Goal: Task Accomplishment & Management: Manage account settings

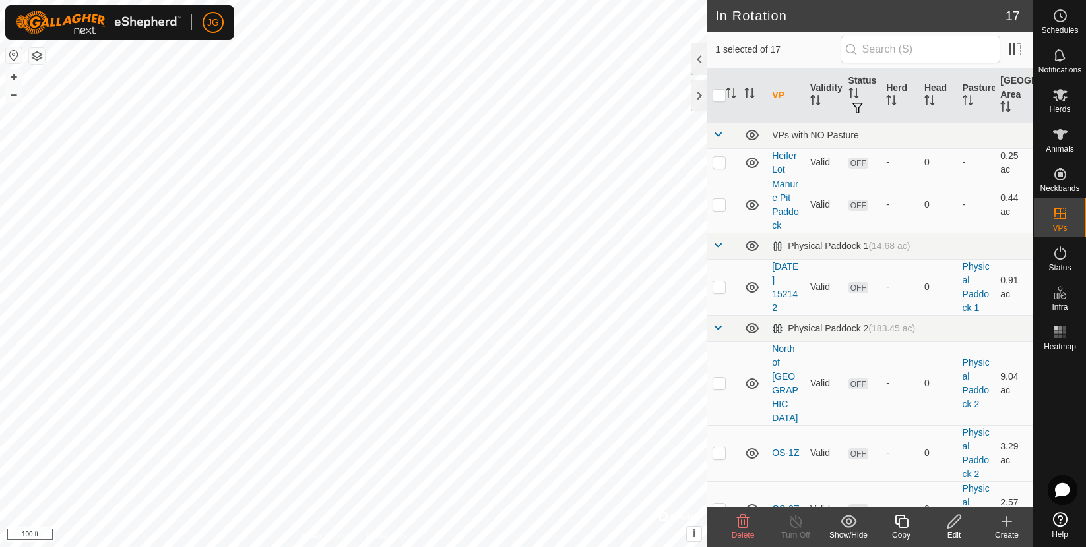
click at [949, 522] on icon at bounding box center [954, 522] width 16 height 16
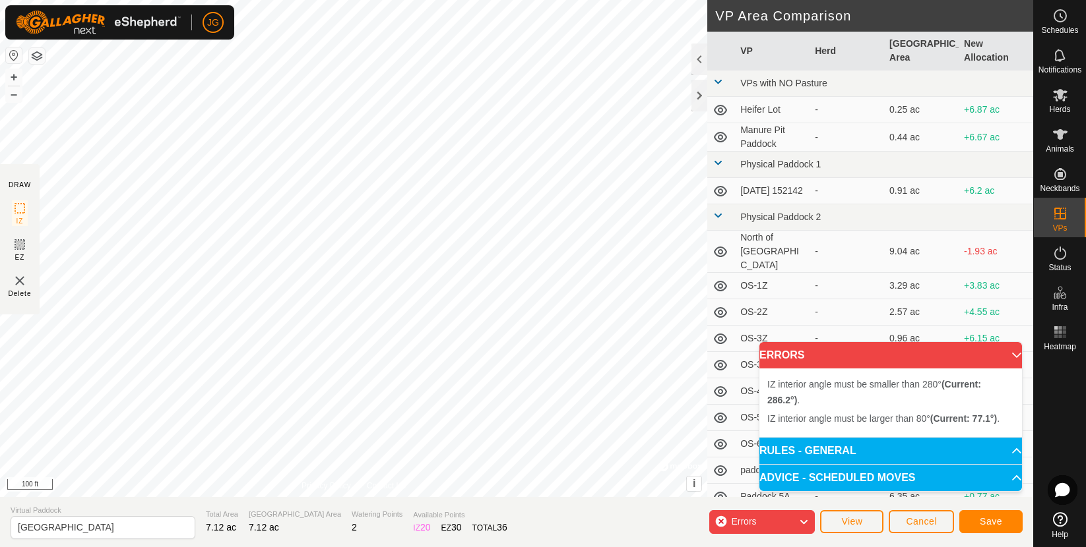
click at [361, 73] on div "IZ interior angle must be larger than 80° (Current: 77.1°) . + – ⇧ i © Mapbox ,…" at bounding box center [353, 248] width 707 height 497
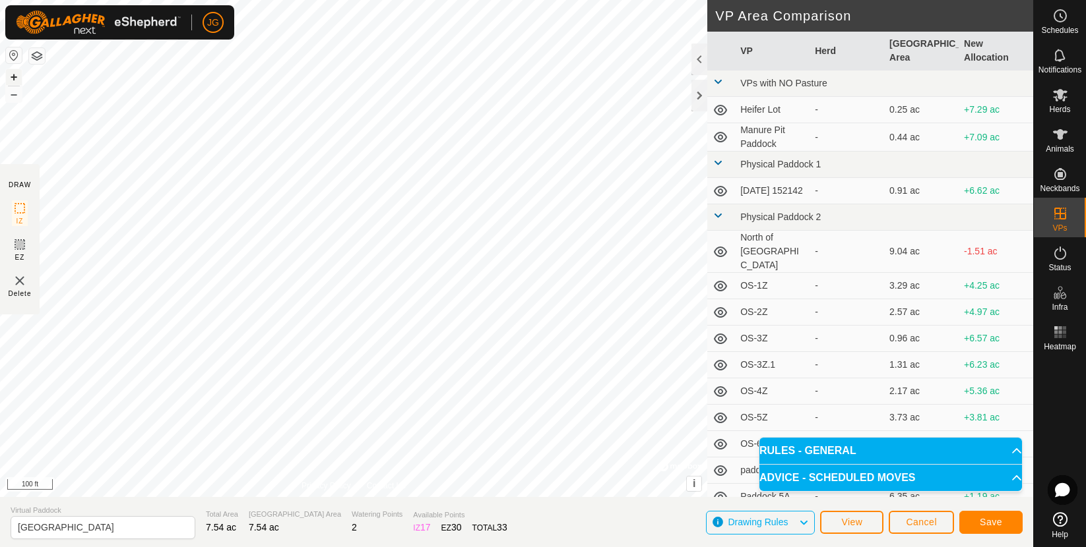
click at [9, 75] on button "+" at bounding box center [14, 77] width 16 height 16
click at [11, 91] on button "–" at bounding box center [14, 94] width 16 height 16
click at [978, 520] on button "Save" at bounding box center [990, 522] width 63 height 23
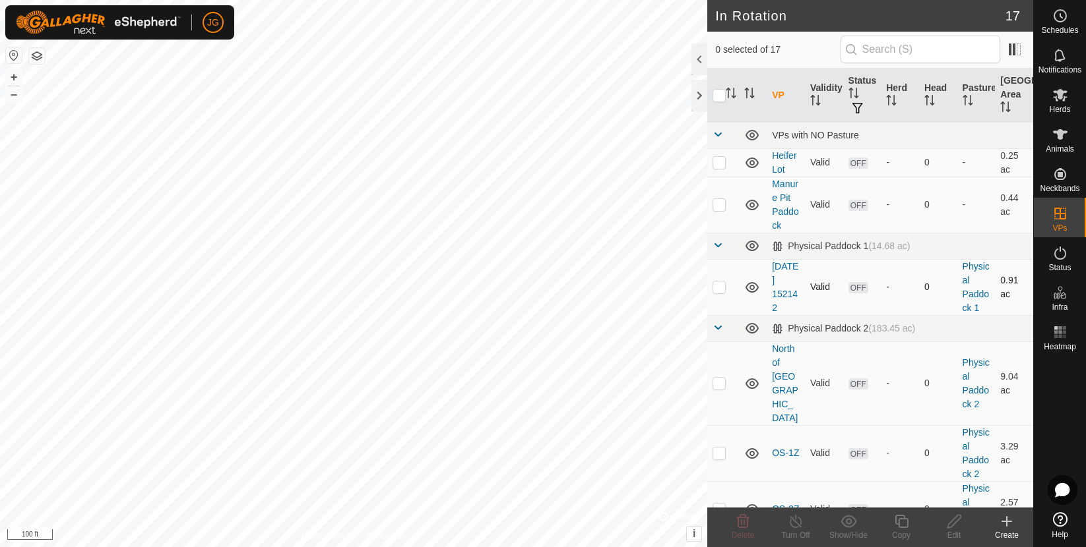
checkbox input "true"
click at [954, 518] on icon at bounding box center [953, 521] width 13 height 13
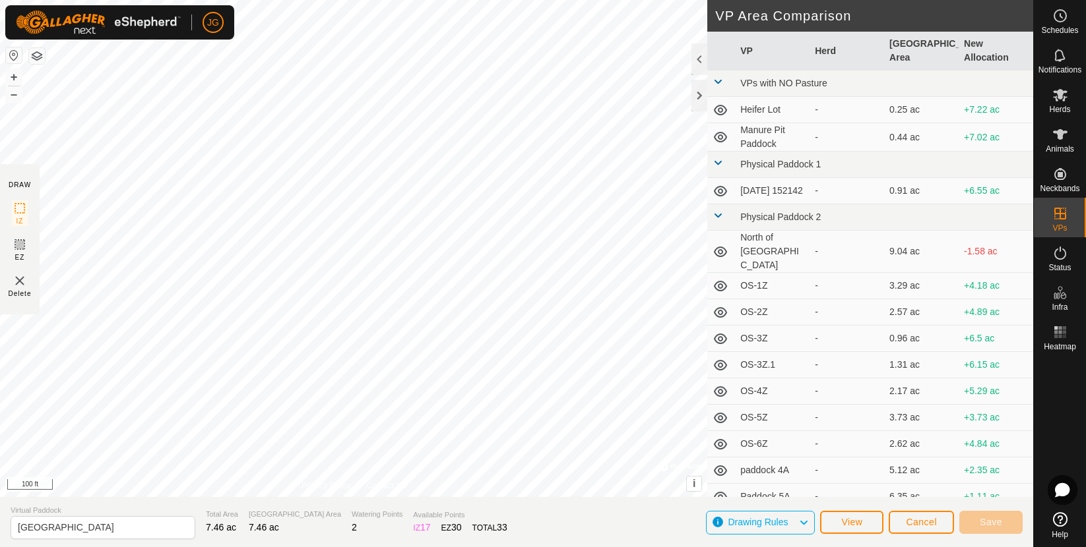
click at [10, 247] on section "DRAW IZ EZ Delete" at bounding box center [20, 239] width 40 height 150
click at [18, 249] on icon at bounding box center [20, 245] width 16 height 16
click at [13, 77] on button "+" at bounding box center [14, 77] width 16 height 16
click at [982, 524] on span "Save" at bounding box center [990, 522] width 22 height 11
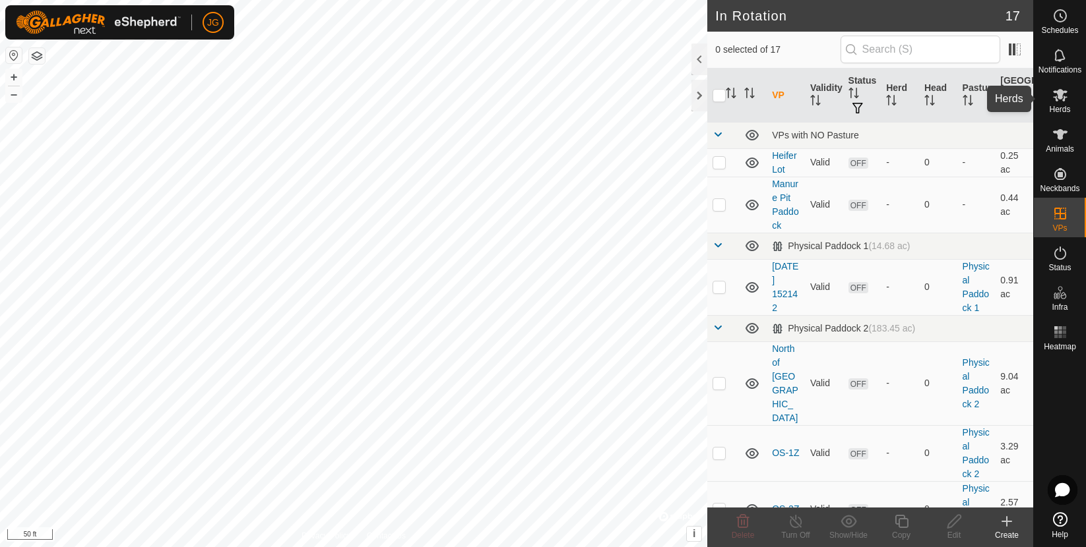
click at [1064, 93] on icon at bounding box center [1060, 95] width 15 height 13
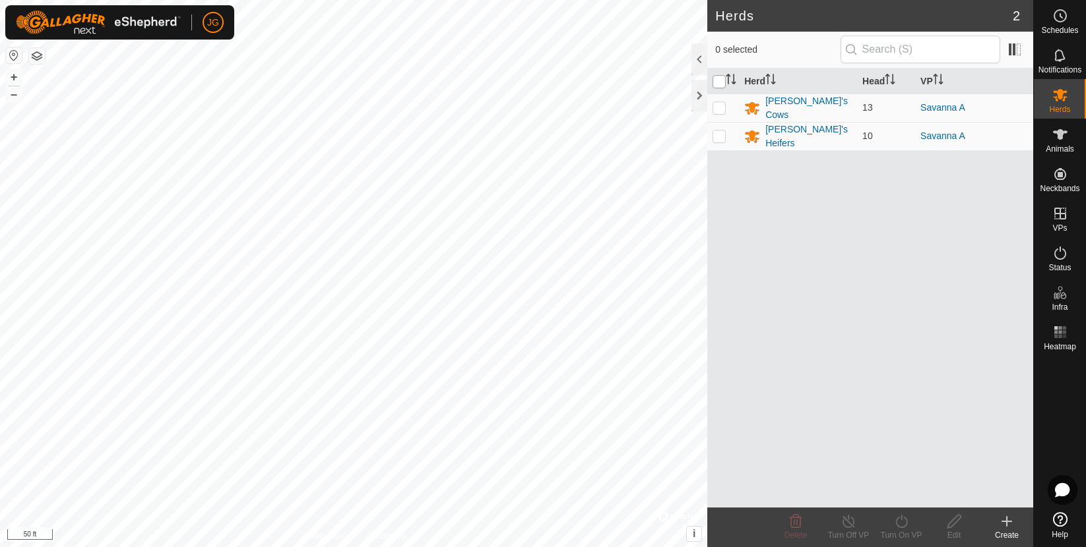
click at [718, 78] on input "checkbox" at bounding box center [718, 81] width 13 height 13
checkbox input "true"
click at [901, 524] on icon at bounding box center [901, 522] width 16 height 16
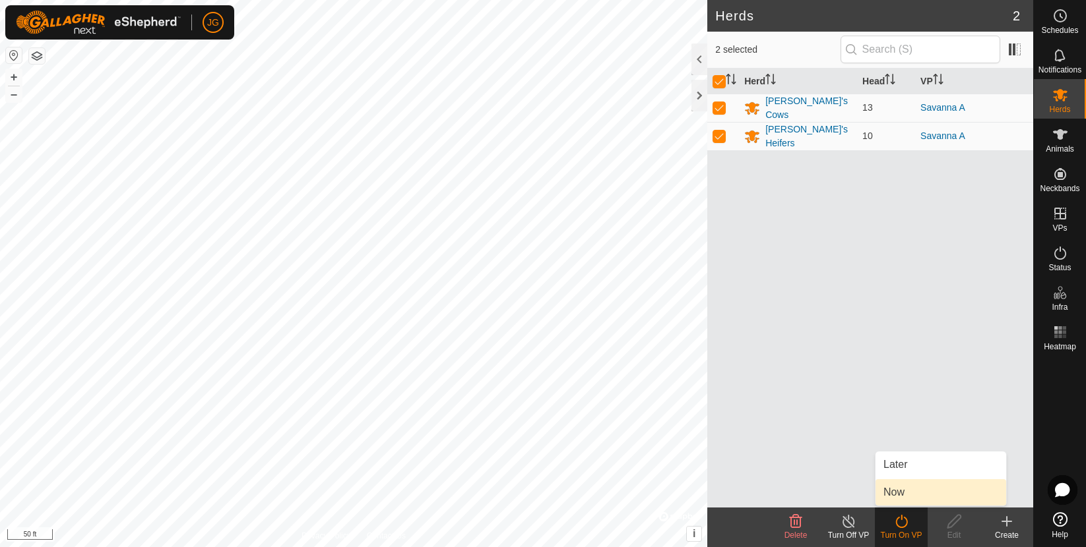
click at [895, 491] on link "Now" at bounding box center [940, 492] width 131 height 26
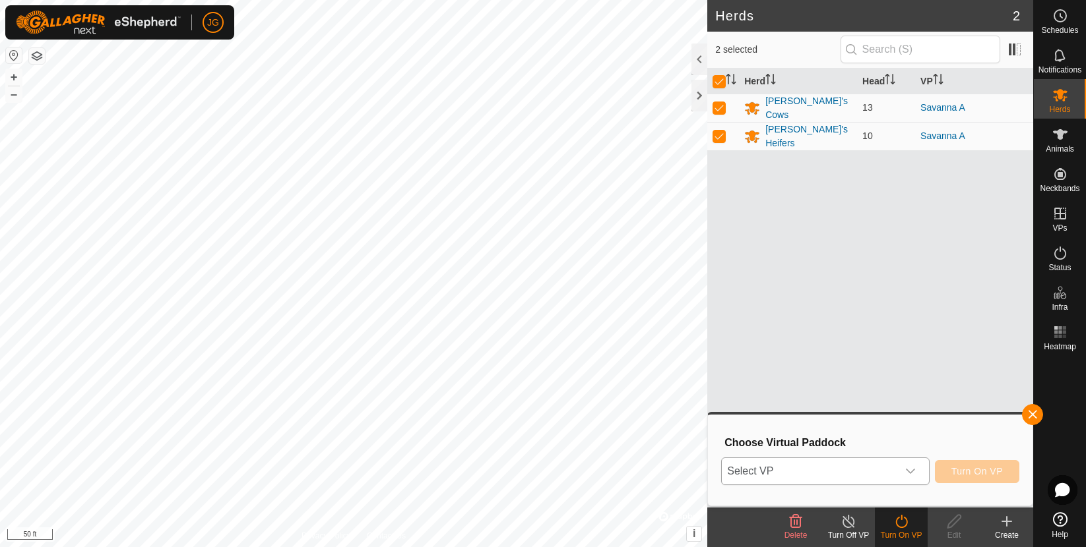
click at [907, 472] on icon "dropdown trigger" at bounding box center [910, 471] width 11 height 11
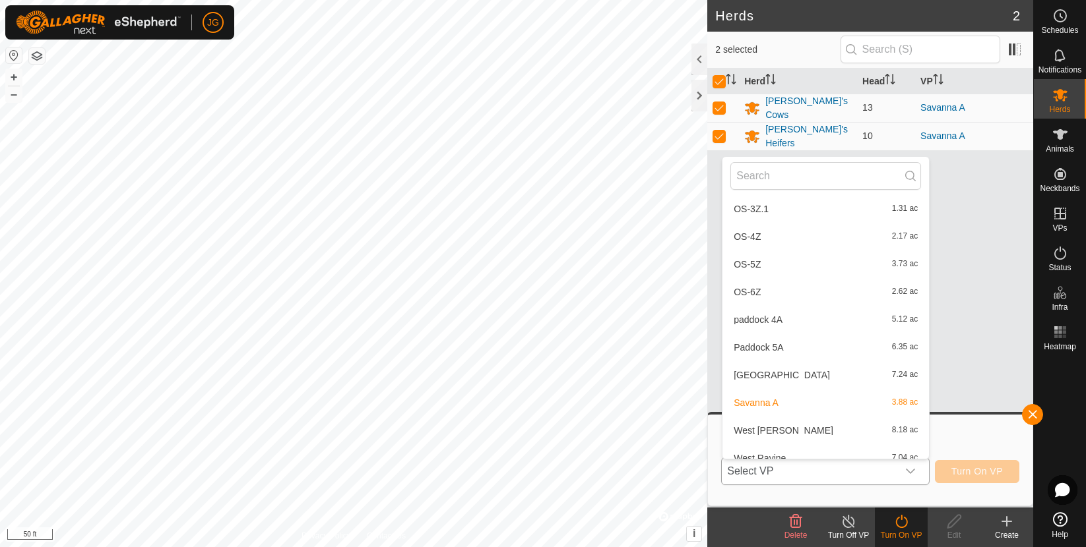
scroll to position [297, 0]
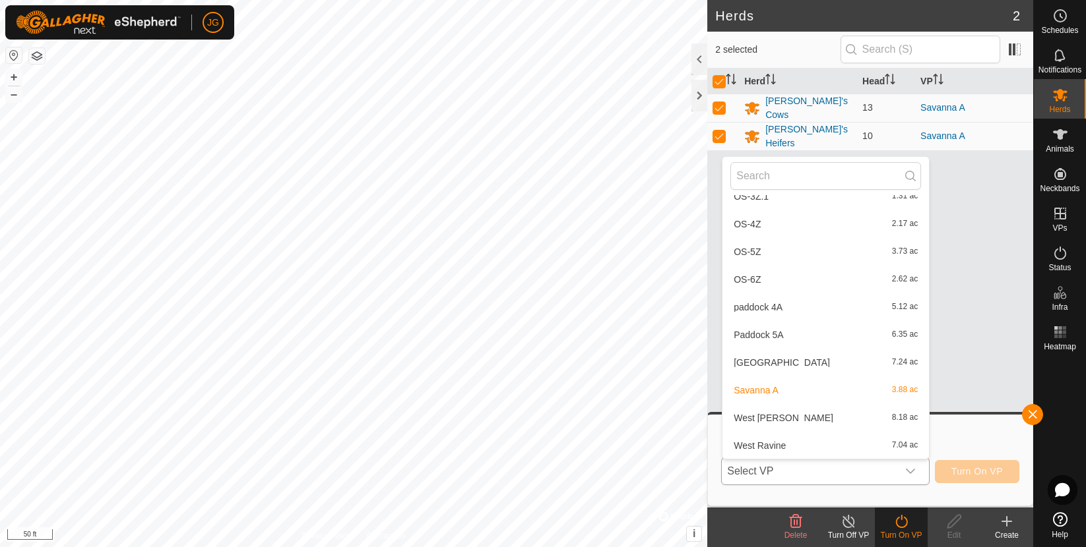
click at [762, 361] on li "Pet Cemetery 7.24 ac" at bounding box center [825, 363] width 206 height 26
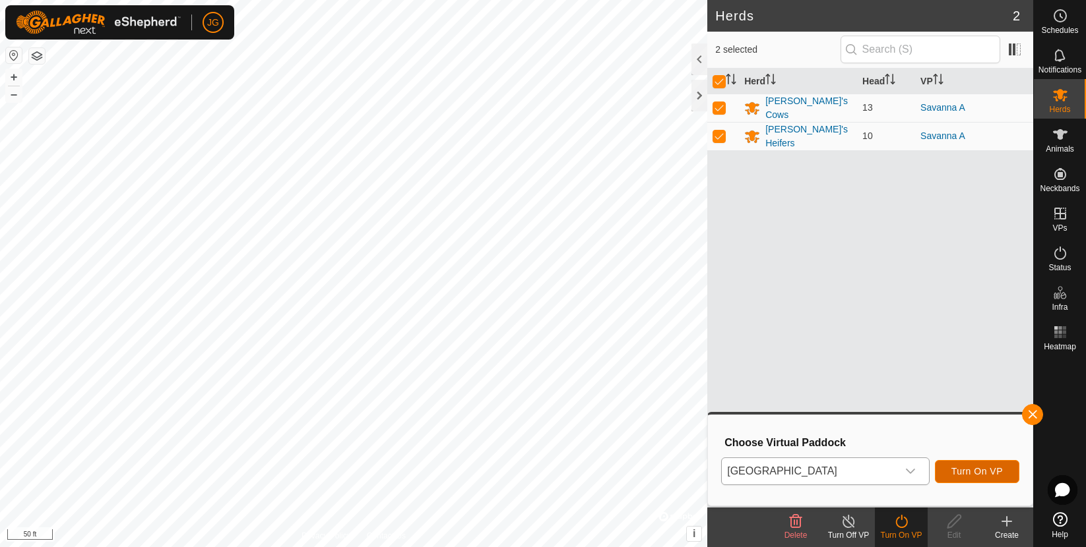
click at [964, 468] on span "Turn On VP" at bounding box center [976, 471] width 51 height 11
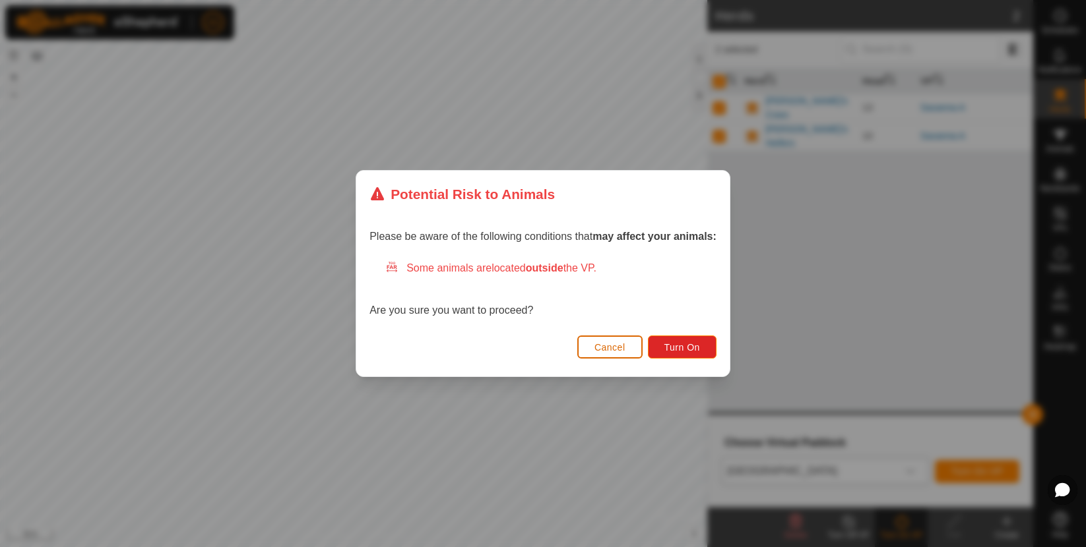
click at [614, 349] on span "Cancel" at bounding box center [609, 347] width 31 height 11
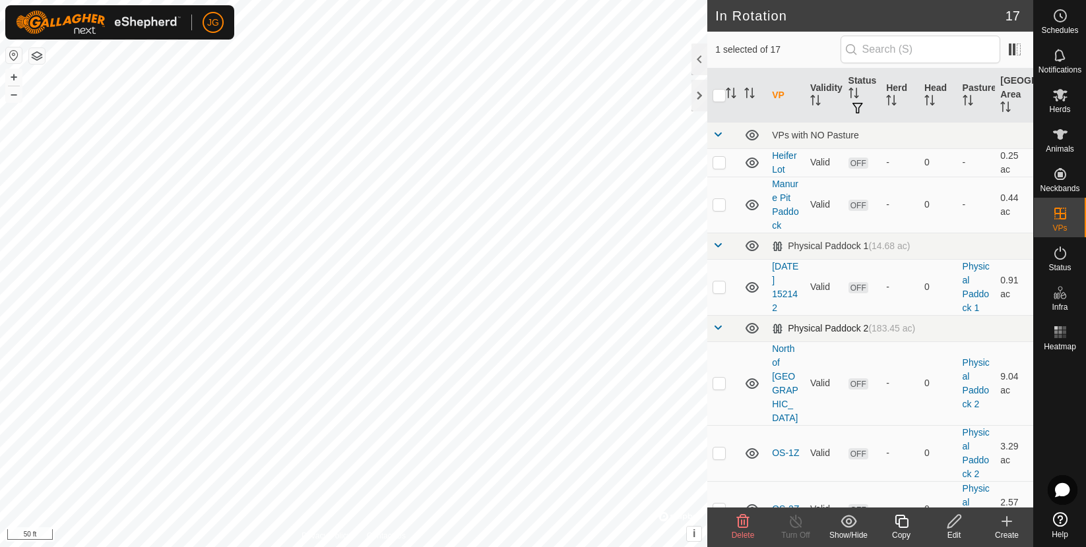
checkbox input "false"
checkbox input "true"
click at [950, 522] on icon at bounding box center [953, 521] width 13 height 13
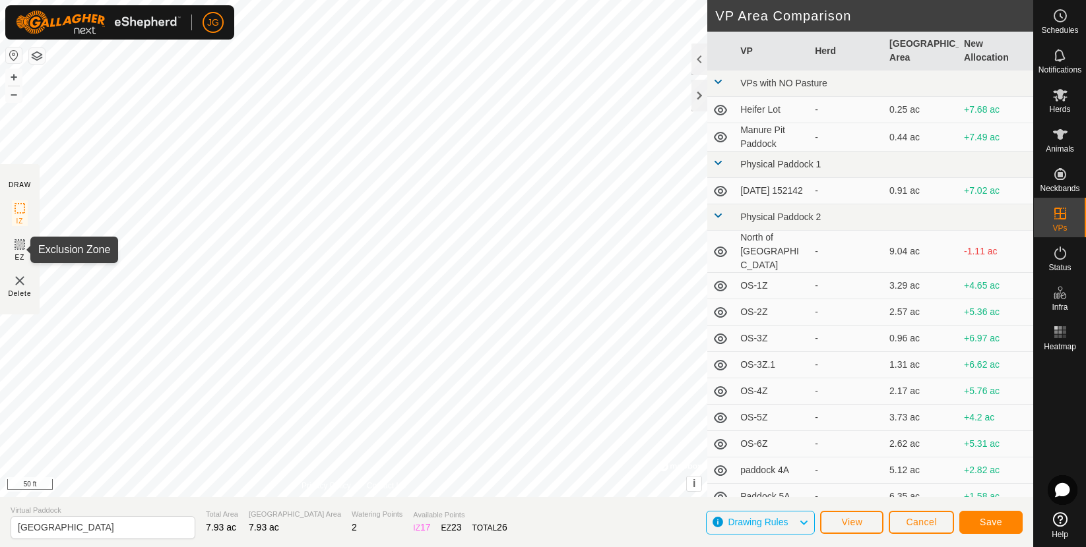
click at [14, 237] on icon at bounding box center [20, 245] width 16 height 16
click at [1002, 521] on button "Save" at bounding box center [990, 522] width 63 height 23
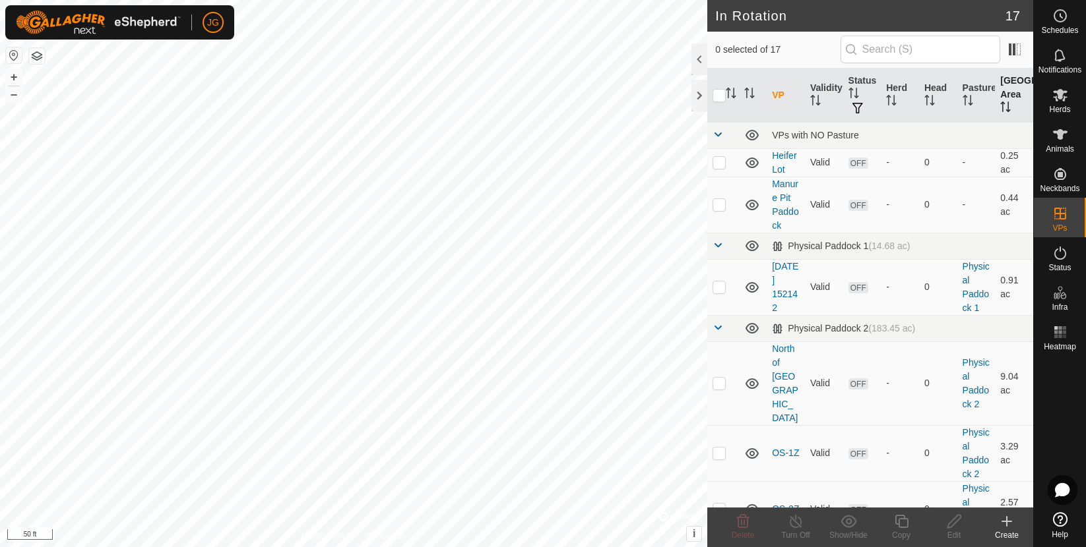
checkbox input "true"
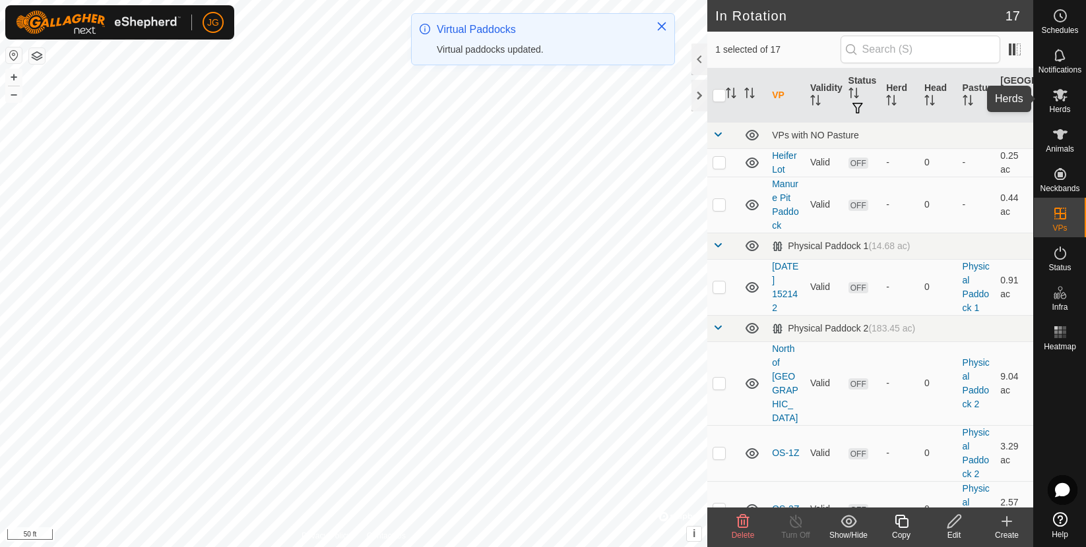
click at [1060, 104] on es-mob-svg-icon at bounding box center [1060, 94] width 24 height 21
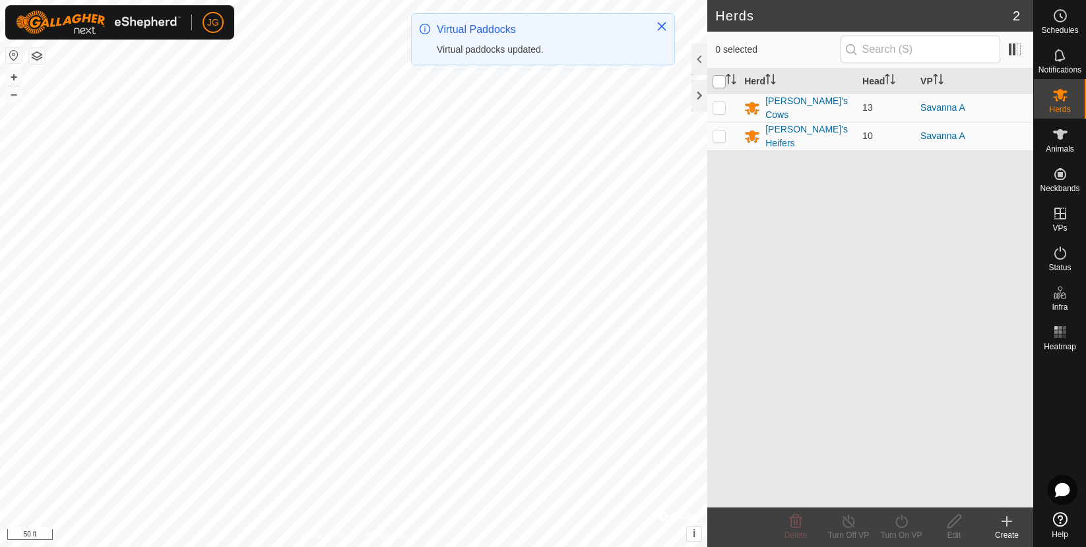
click at [719, 77] on input "checkbox" at bounding box center [718, 81] width 13 height 13
checkbox input "true"
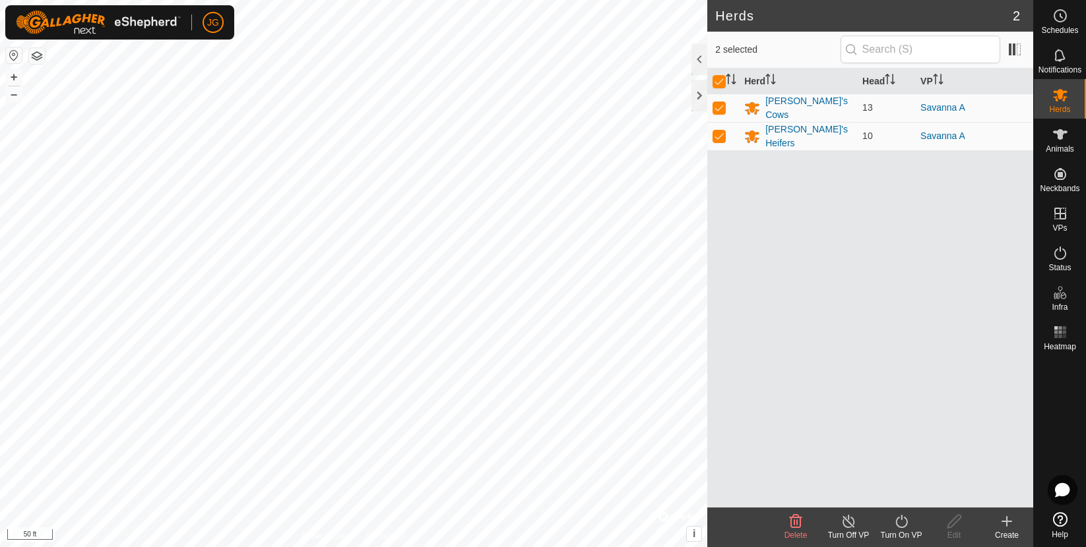
click at [896, 525] on icon at bounding box center [901, 522] width 16 height 16
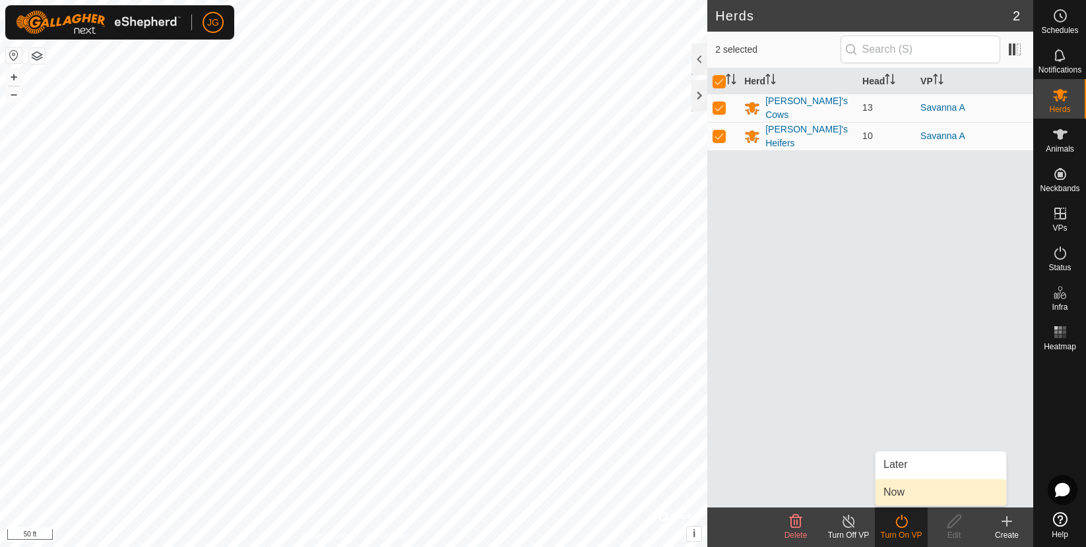
click at [894, 487] on link "Now" at bounding box center [940, 492] width 131 height 26
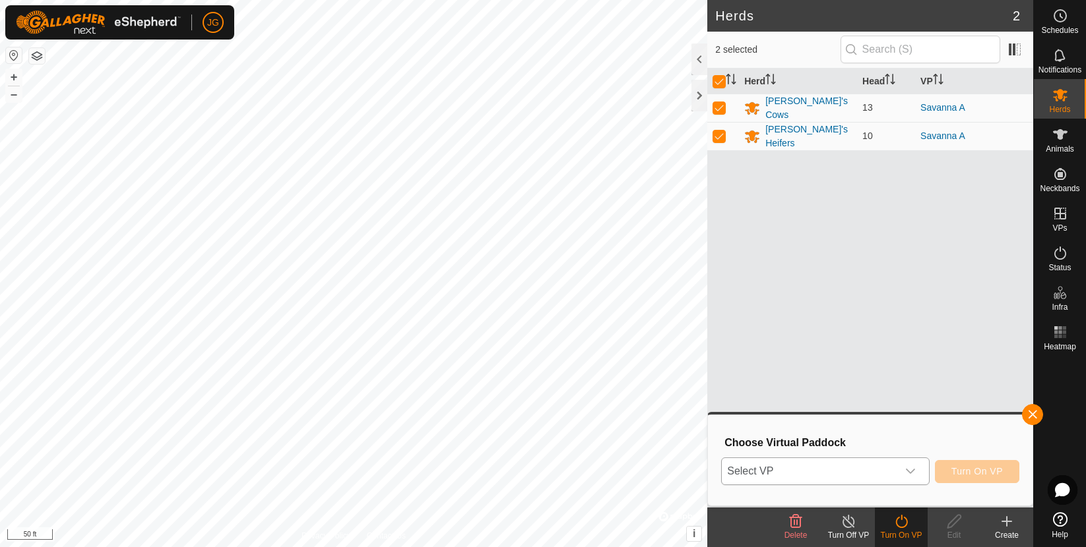
click at [908, 474] on icon "dropdown trigger" at bounding box center [910, 471] width 11 height 11
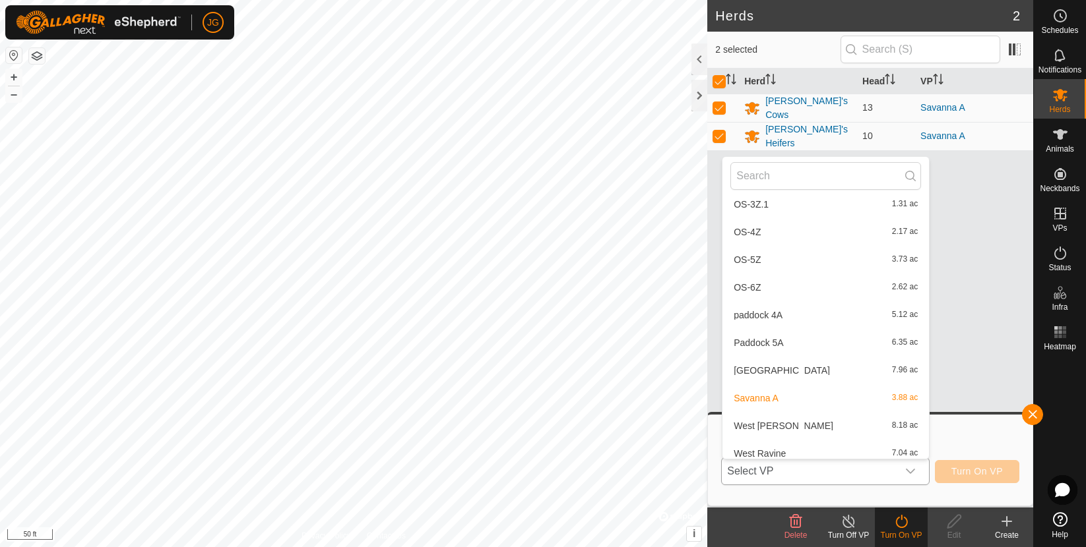
scroll to position [297, 0]
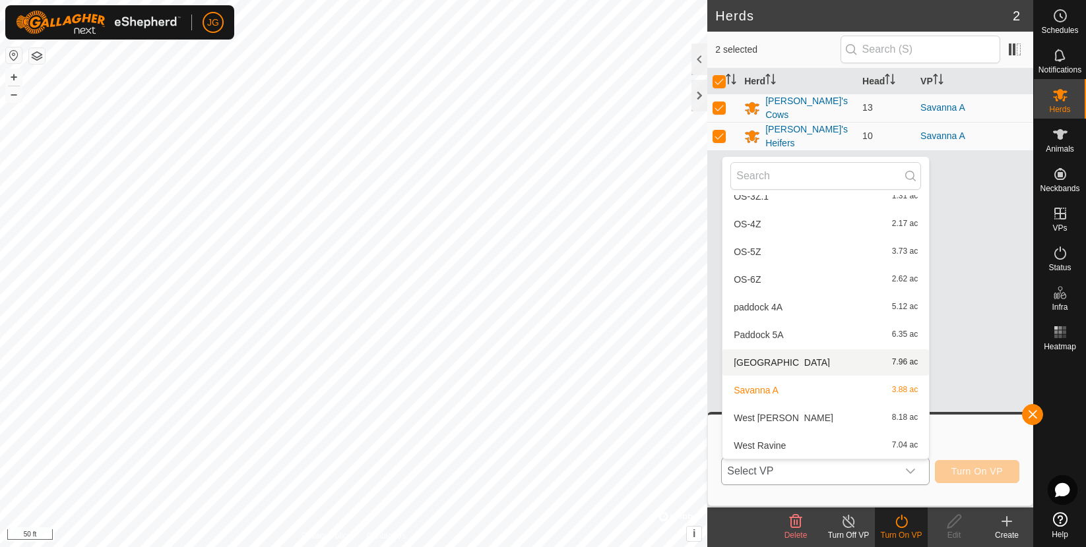
click at [761, 364] on li "Pet Cemetery 7.96 ac" at bounding box center [825, 363] width 206 height 26
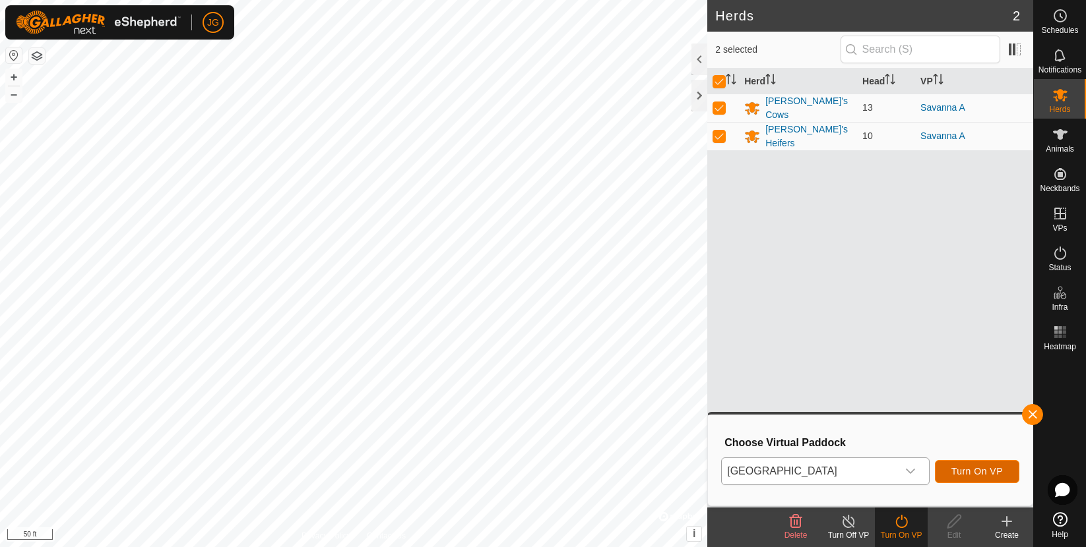
click at [990, 468] on span "Turn On VP" at bounding box center [976, 471] width 51 height 11
